Goal: Transaction & Acquisition: Download file/media

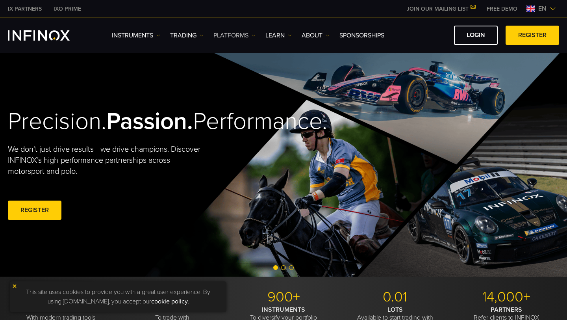
click at [219, 36] on link "PLATFORMS" at bounding box center [234, 35] width 42 height 9
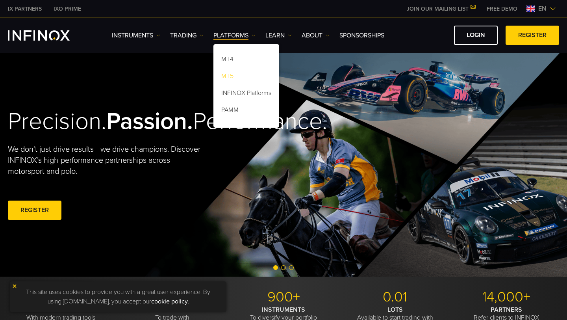
click at [233, 74] on link "MT5" at bounding box center [246, 77] width 66 height 17
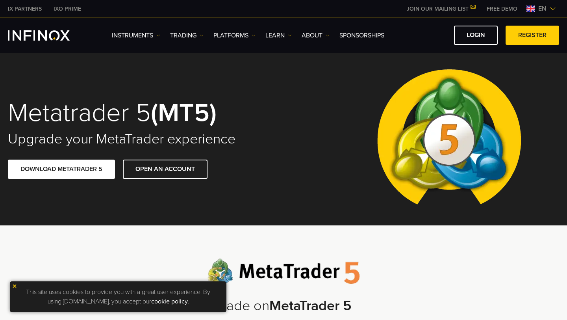
click at [88, 154] on div "Metatrader 5 (MT5) Upgrade your MetaTrader experience DOWNLOAD METATRADER 5 OPE…" at bounding box center [140, 139] width 264 height 111
click at [83, 169] on link "DOWNLOAD METATRADER 5" at bounding box center [61, 168] width 107 height 19
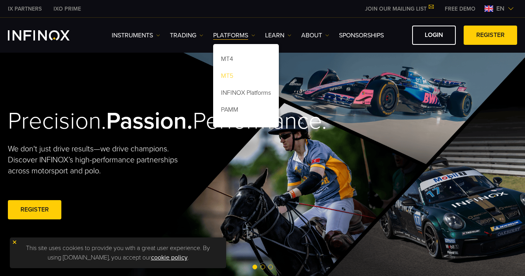
click at [236, 76] on link "MT5" at bounding box center [246, 77] width 66 height 17
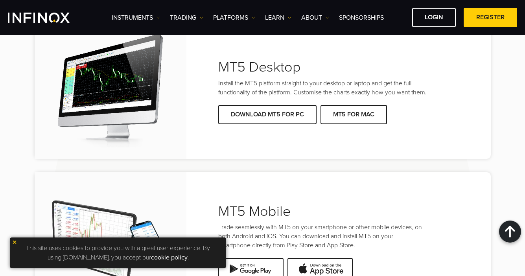
scroll to position [1605, 0]
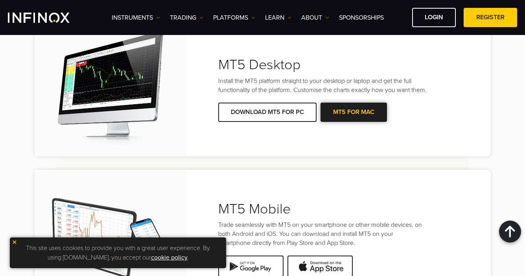
click at [366, 120] on link "MT5 FOR MAC" at bounding box center [354, 112] width 66 height 19
